Goal: Information Seeking & Learning: Learn about a topic

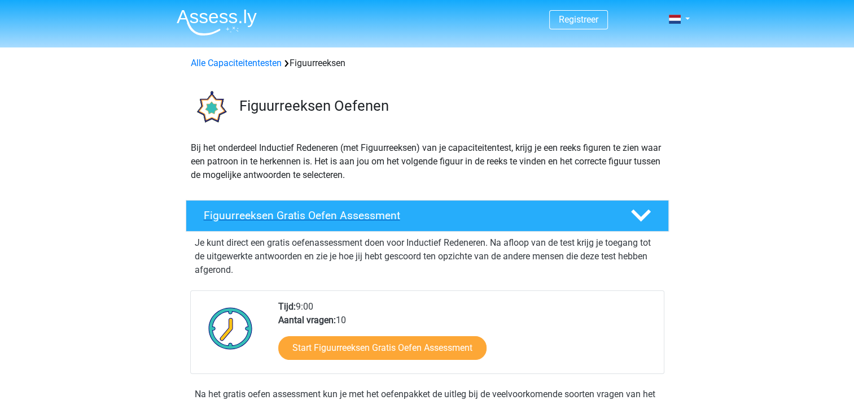
scroll to position [169, 0]
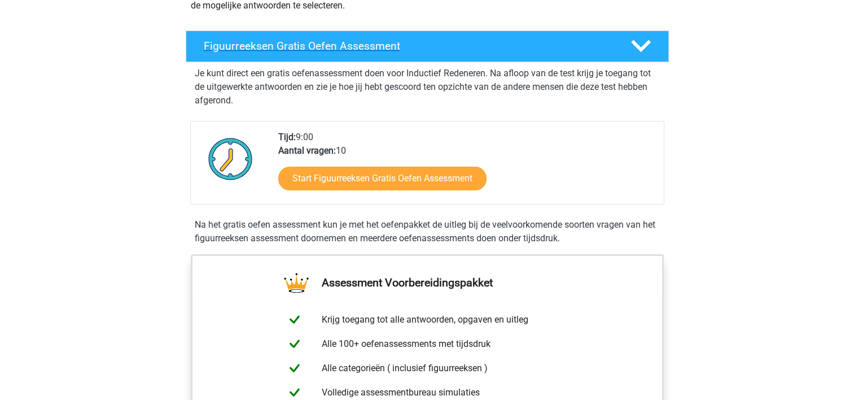
click at [264, 46] on h4 "Figuurreeksen Gratis Oefen Assessment" at bounding box center [408, 46] width 409 height 13
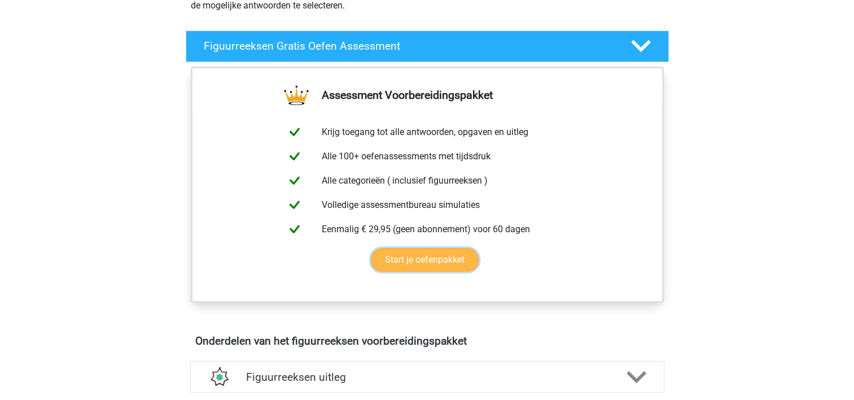
drag, startPoint x: 246, startPoint y: 125, endPoint x: 246, endPoint y: 234, distance: 108.4
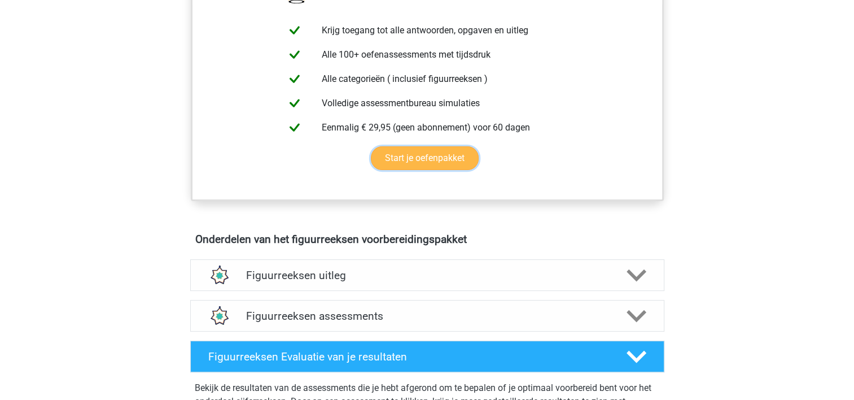
scroll to position [395, 0]
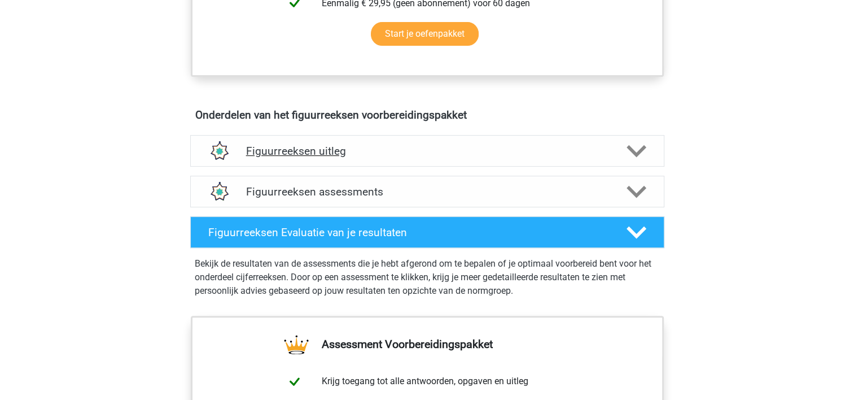
drag, startPoint x: 246, startPoint y: 234, endPoint x: 200, endPoint y: 147, distance: 98.2
click at [172, 148] on div "Figuurreeksen uitleg Er zijn verschillende soorten patronen te herkennen die va…" at bounding box center [427, 150] width 518 height 41
click at [299, 155] on h4 "Figuurreeksen uitleg" at bounding box center [427, 151] width 362 height 13
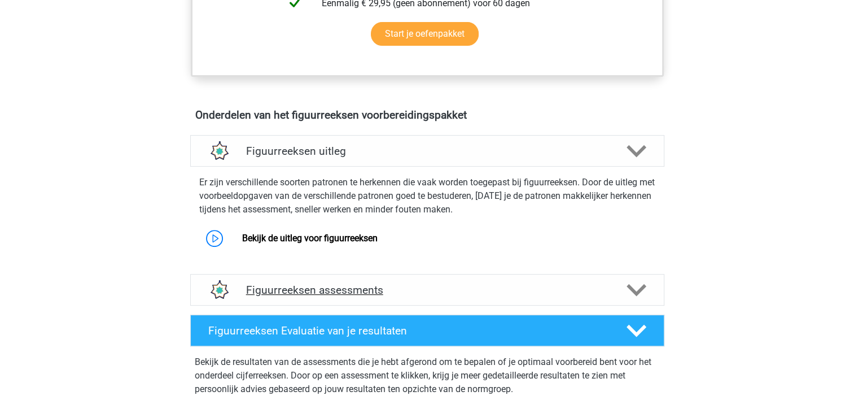
click at [312, 299] on div "Figuurreeksen assessments" at bounding box center [427, 290] width 474 height 32
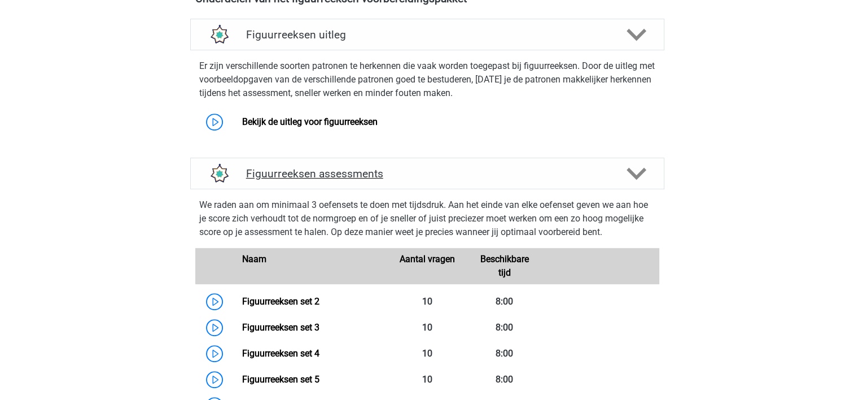
scroll to position [678, 0]
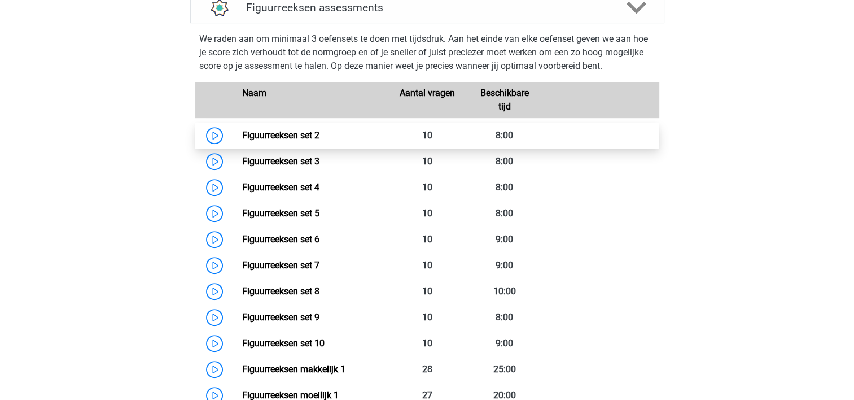
click at [279, 132] on link "Figuurreeksen set 2" at bounding box center [280, 135] width 77 height 11
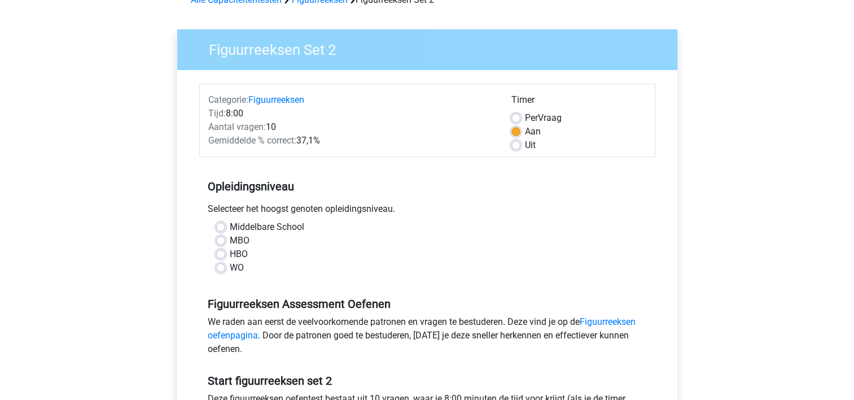
scroll to position [226, 0]
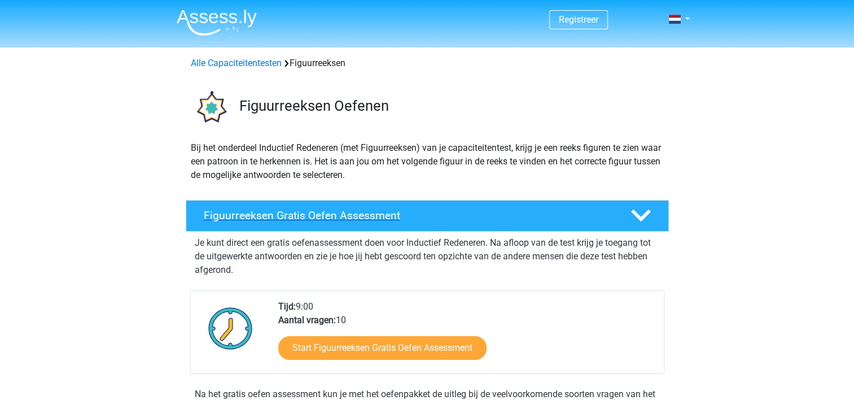
click at [215, 207] on div "Figuurreeksen Gratis Oefen Assessment" at bounding box center [427, 216] width 483 height 32
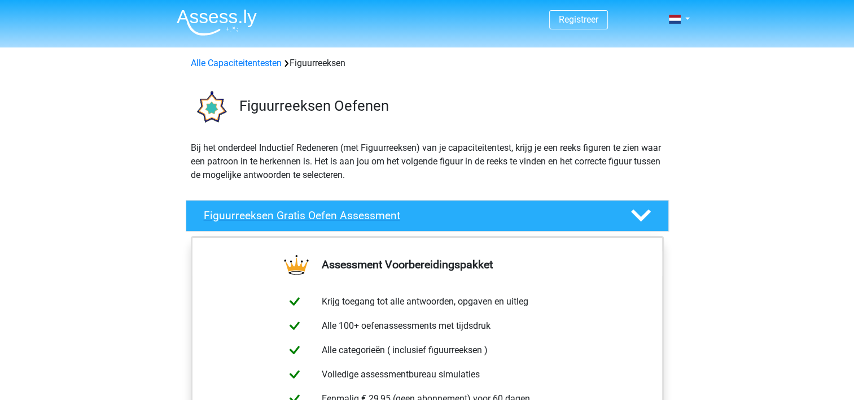
click at [213, 207] on div "Figuurreeksen Gratis Oefen Assessment" at bounding box center [427, 216] width 483 height 32
